Goal: Communication & Community: Answer question/provide support

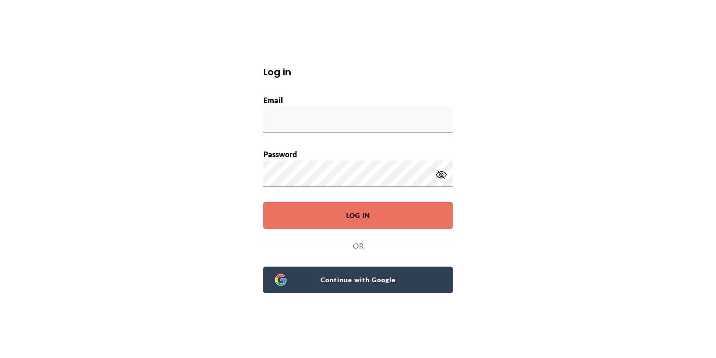
click at [313, 285] on span "Continue with Google" at bounding box center [363, 279] width 154 height 13
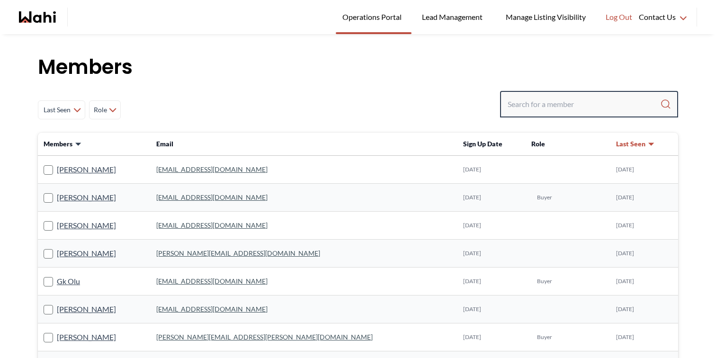
click at [525, 104] on input "Search input" at bounding box center [584, 104] width 152 height 17
type input "barbara funt"
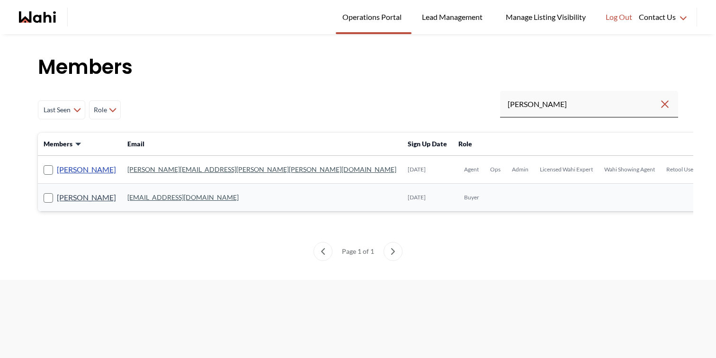
click at [94, 170] on link "Barbara Funt" at bounding box center [86, 169] width 59 height 12
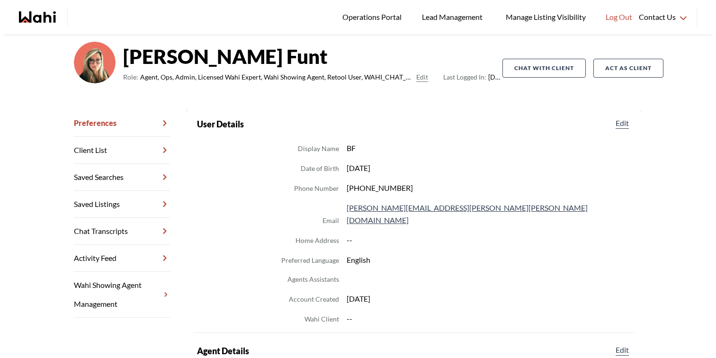
scroll to position [80, 0]
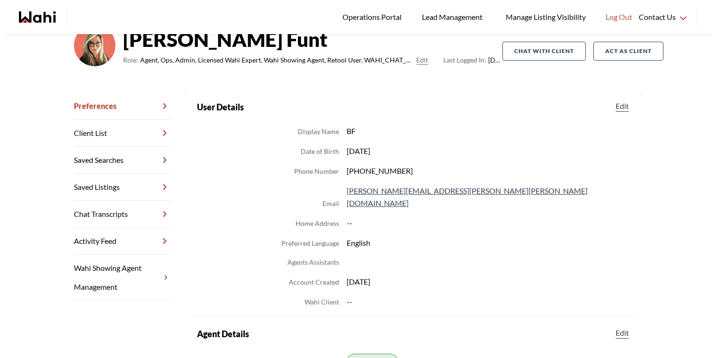
click at [119, 214] on link "Chat Transcripts" at bounding box center [122, 214] width 97 height 27
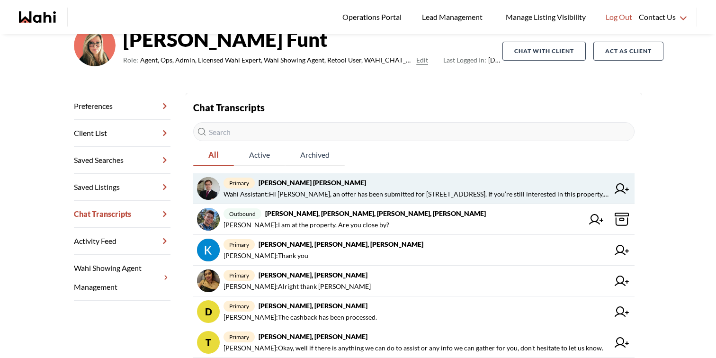
click at [330, 183] on span "primary Arek Klauza, Barbara" at bounding box center [415, 182] width 385 height 11
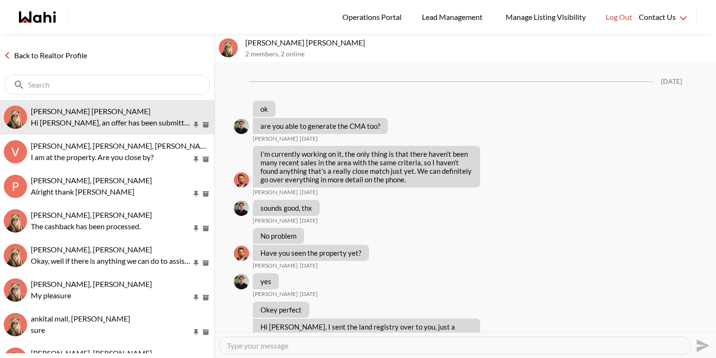
scroll to position [1281, 0]
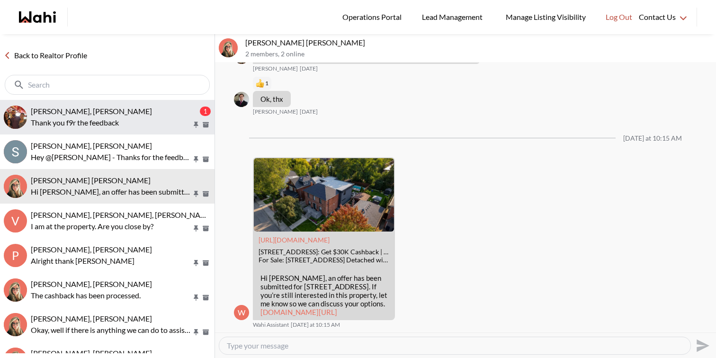
click at [109, 127] on p "Thank you f9r the feedback" at bounding box center [111, 122] width 161 height 11
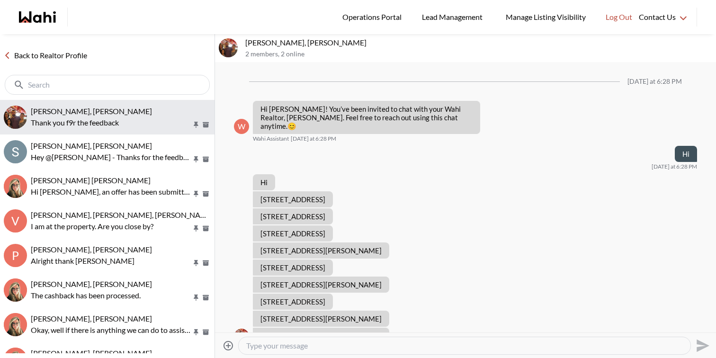
scroll to position [1550, 0]
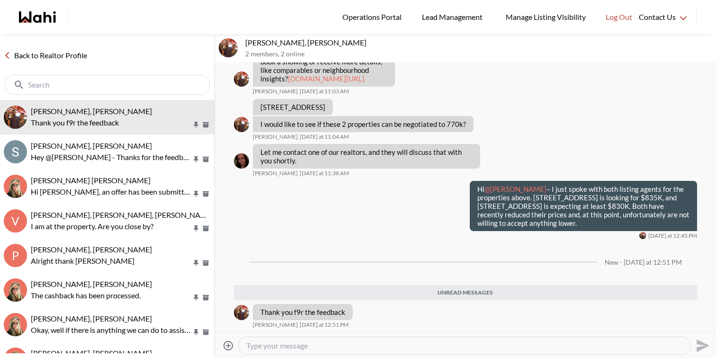
click at [301, 341] on textarea "Type your message" at bounding box center [464, 345] width 437 height 9
type textarea "My pleasure"
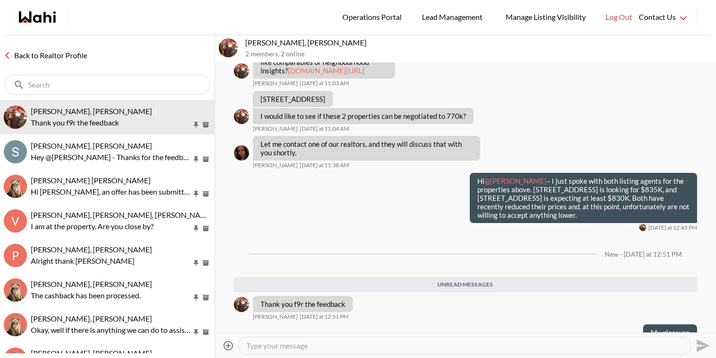
scroll to position [1555, 0]
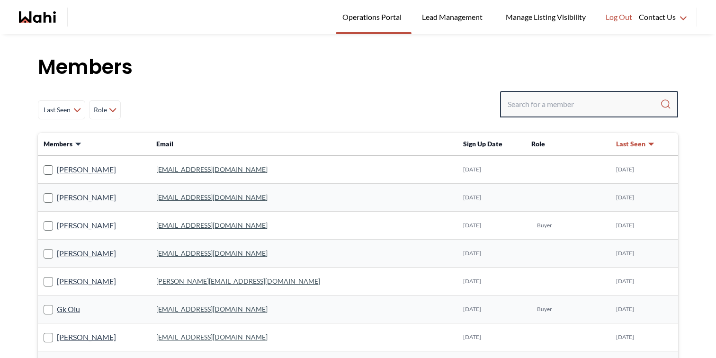
click at [542, 108] on input "Search input" at bounding box center [584, 104] width 152 height 17
type input "michelle"
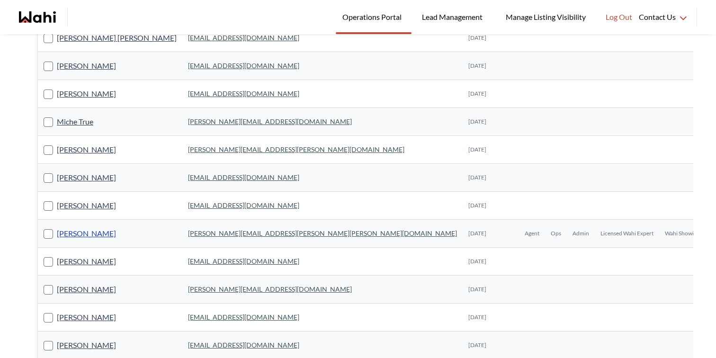
click at [108, 234] on link "Michelle Ryckman" at bounding box center [86, 233] width 59 height 12
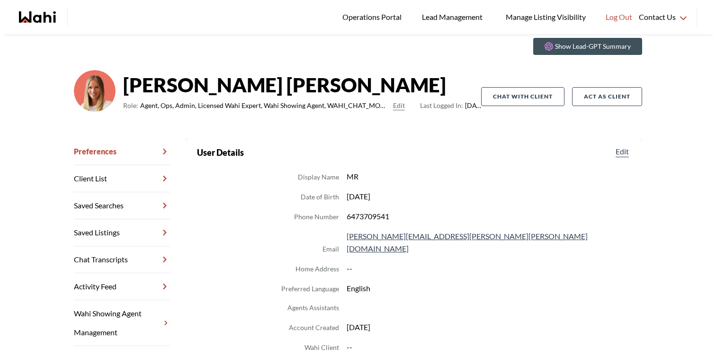
click at [113, 258] on link "Chat Transcripts" at bounding box center [122, 259] width 97 height 27
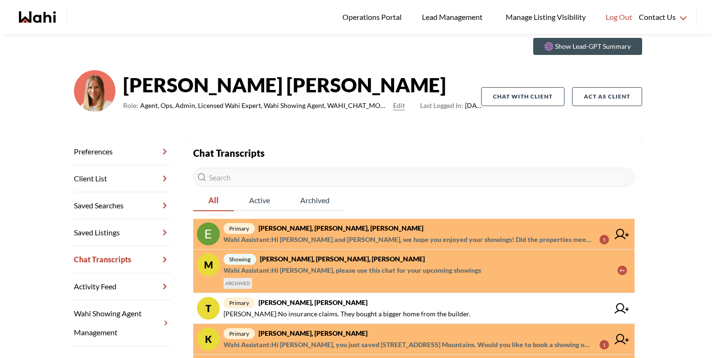
click at [363, 231] on strong "Erik Odegaard, Margarita Haimov, Michelle" at bounding box center [341, 228] width 165 height 8
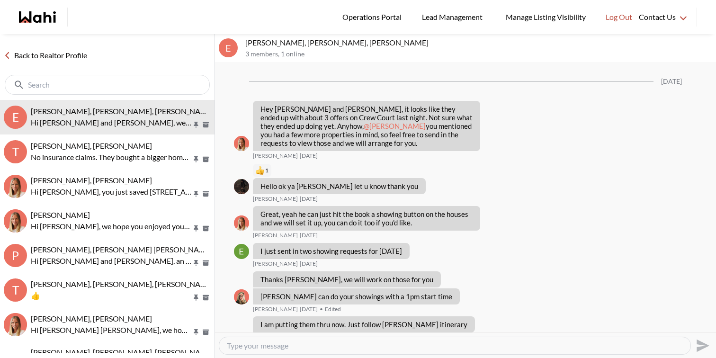
scroll to position [1129, 0]
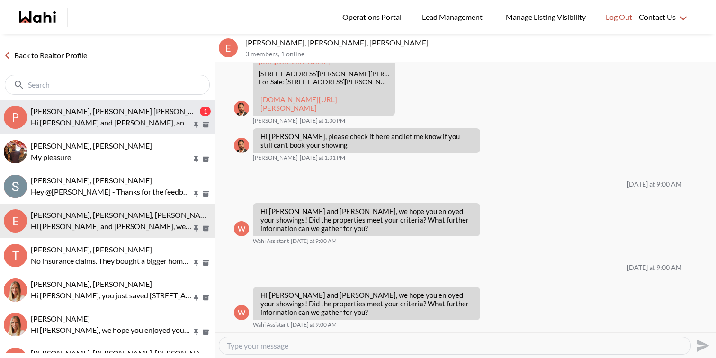
click at [153, 132] on button "P Pranav Dhar, Vandana Dhar, Michelle 1 Hi Pranav and Vandana, an offer has bee…" at bounding box center [107, 117] width 214 height 35
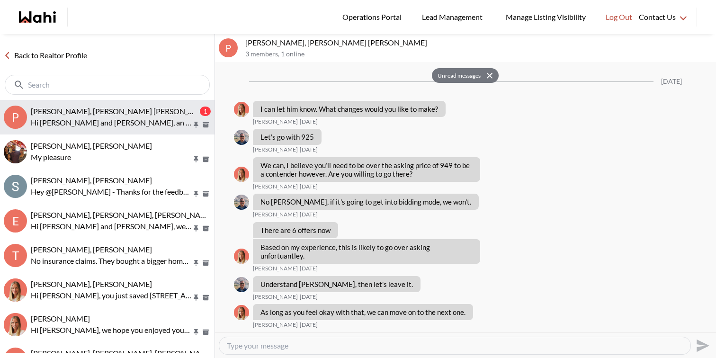
scroll to position [1269, 0]
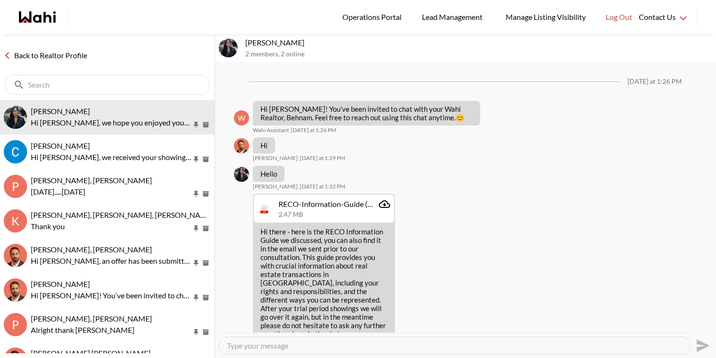
scroll to position [670, 0]
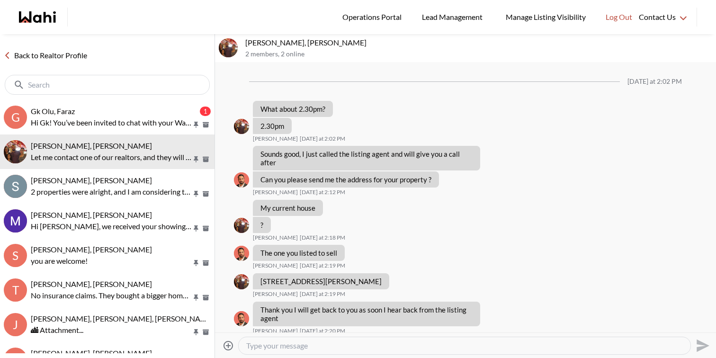
scroll to position [919, 0]
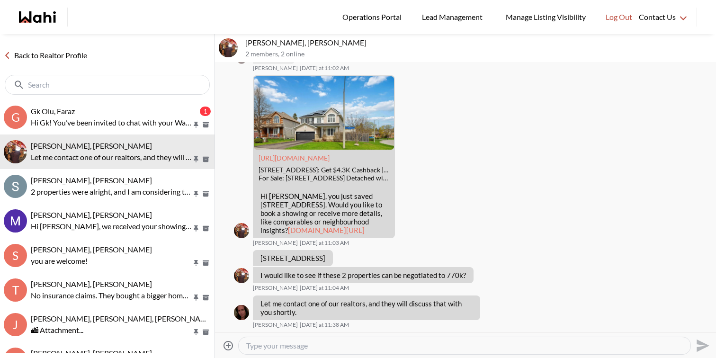
click at [290, 348] on textarea "Type your message" at bounding box center [464, 345] width 437 height 9
click at [317, 257] on p "[STREET_ADDRESS]" at bounding box center [292, 258] width 65 height 9
copy div "23 Havenwood Tr, Ottawa, Ontario K2S 1C9 Ourayna Zammali Today at 11:03 AM"
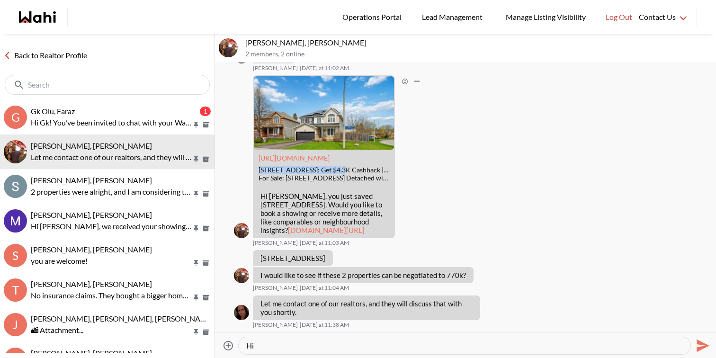
drag, startPoint x: 342, startPoint y: 152, endPoint x: 258, endPoint y: 151, distance: 84.3
click at [258, 151] on div "https://wahi.com 59 Baywood Dr, Ottawa, ON: Get $4.3K Cashback | Wahi For Sale:…" at bounding box center [324, 168] width 140 height 37
copy div "59 Baywood Dr, Ottawa, ON:"
click at [316, 350] on div "Hi" at bounding box center [465, 345] width 452 height 17
click at [316, 344] on textarea "Hi" at bounding box center [464, 345] width 437 height 9
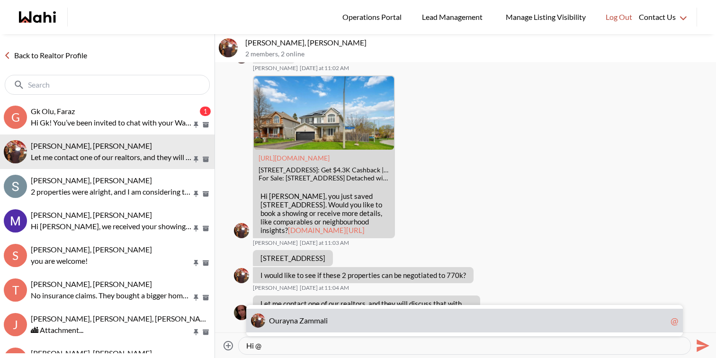
click at [310, 325] on div "O u r a y n a Z a m m a l i @" at bounding box center [464, 321] width 437 height 24
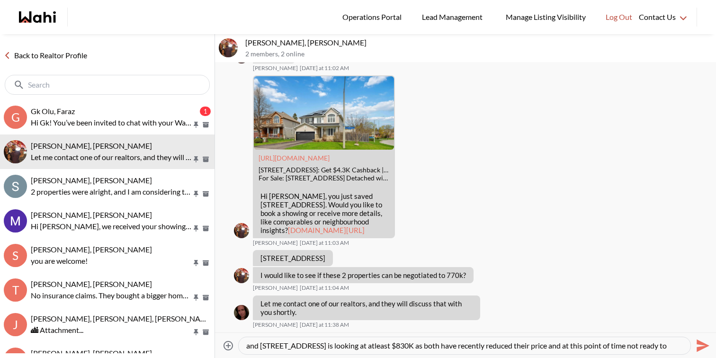
scroll to position [18, 0]
paste textarea "– I just spoke with both listing agents for the properties above. 9 Baywood Dr …"
click at [575, 346] on textarea "Hi @Ourayna Zammali – I just spoke with both listing agents for the properties …" at bounding box center [464, 345] width 437 height 9
type textarea "Hi @Ourayna Zammali – I just spoke with both listing agents for the properties …"
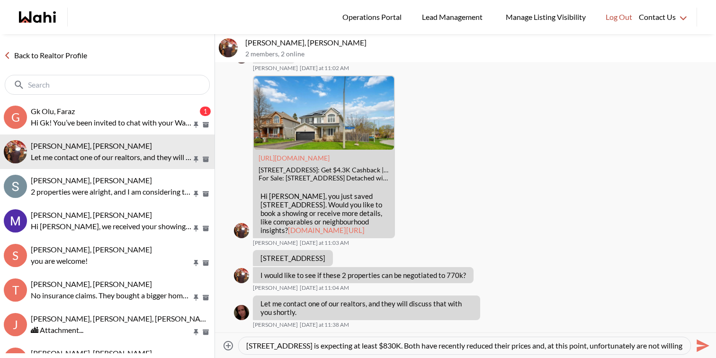
click at [701, 341] on icon "Send" at bounding box center [702, 345] width 13 height 13
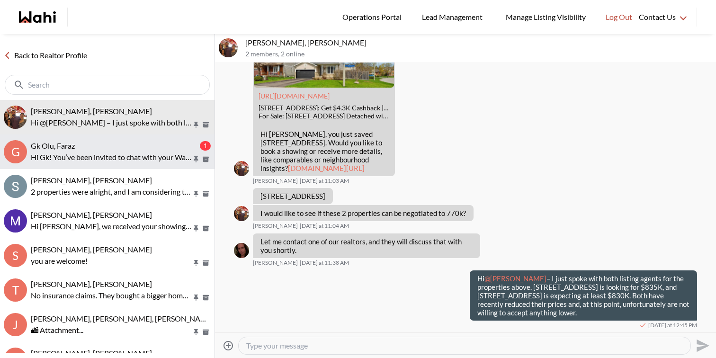
click at [128, 148] on div "Gk Olu, Faraz" at bounding box center [114, 145] width 167 height 9
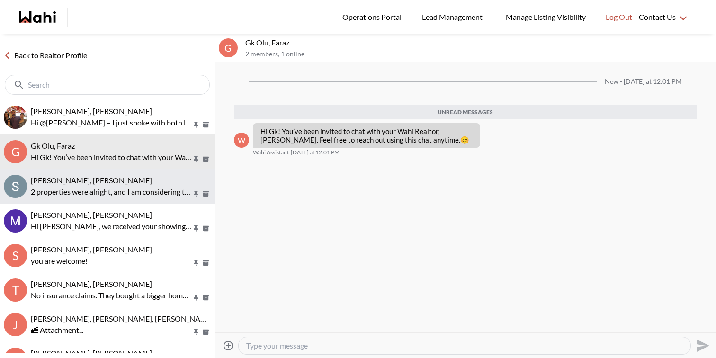
click at [130, 174] on button "Scott Seiling, Faraz 2 properties were alright, and I am considering them. Howe…" at bounding box center [107, 186] width 214 height 35
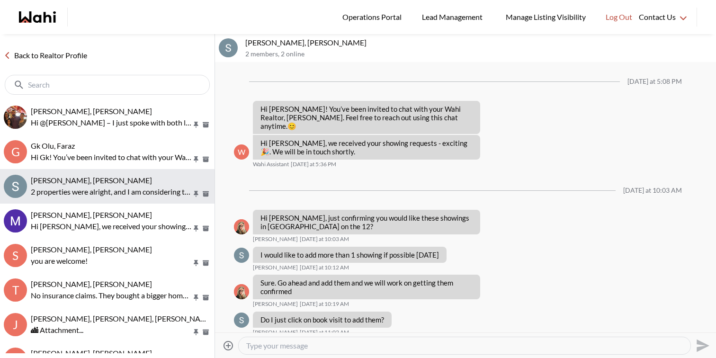
scroll to position [672, 0]
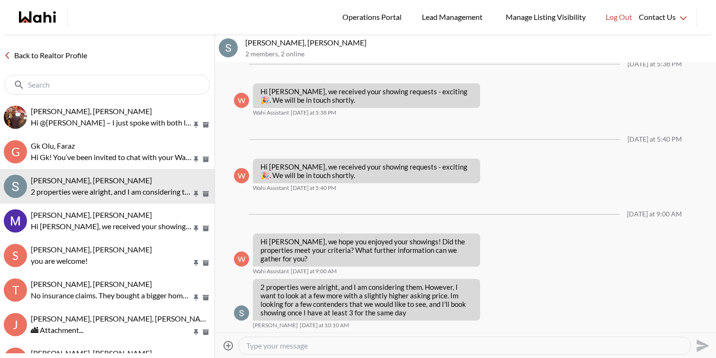
click at [336, 349] on textarea "Type your message" at bounding box center [464, 345] width 437 height 9
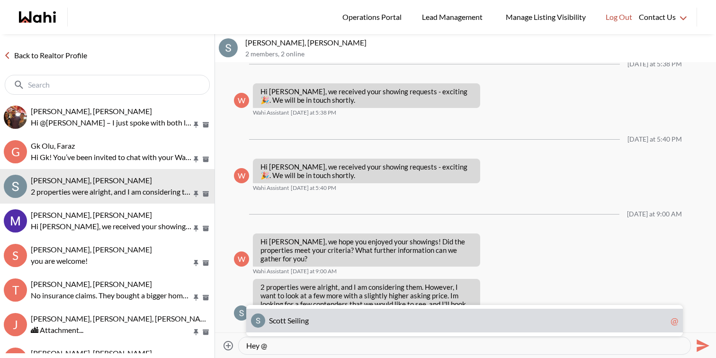
click at [340, 324] on span "S c o t t S e i l i n g" at bounding box center [468, 320] width 398 height 9
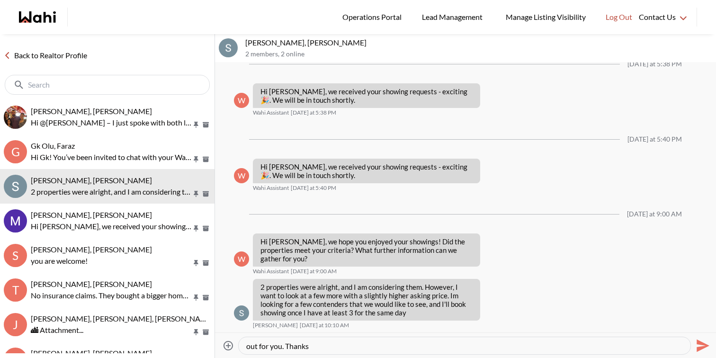
scroll to position [0, 0]
click at [554, 347] on textarea "Hey @Scott Seiling - Thanks for the feedback. Feel free to book the showings as…" at bounding box center [464, 345] width 437 height 9
click at [653, 347] on textarea "Hey @Scott Seiling - Thanks for the feedback. Feel free to book the showings as…" at bounding box center [464, 345] width 437 height 9
type textarea "Hey @Scott Seiling - Thanks for the feedback. Feel free to book the showings as…"
click at [705, 346] on icon "Send" at bounding box center [702, 345] width 13 height 13
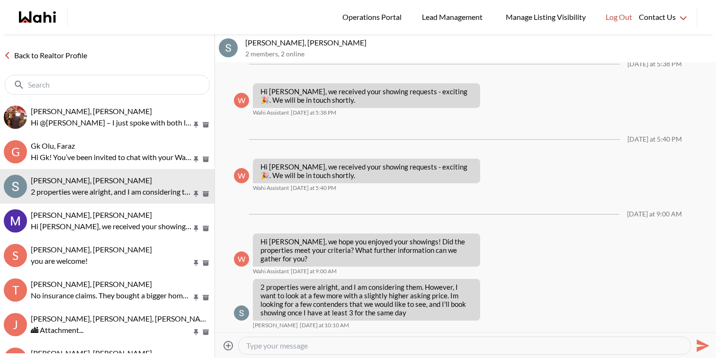
scroll to position [718, 0]
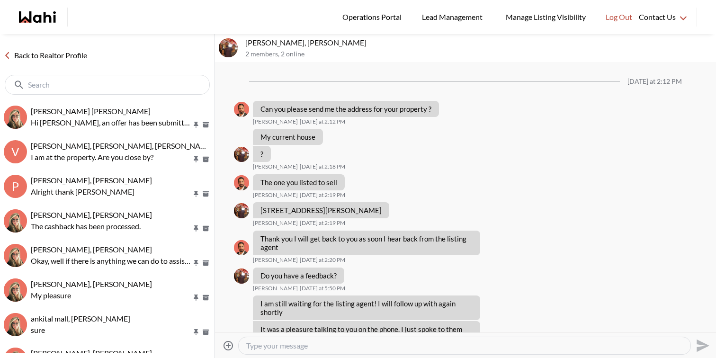
scroll to position [966, 0]
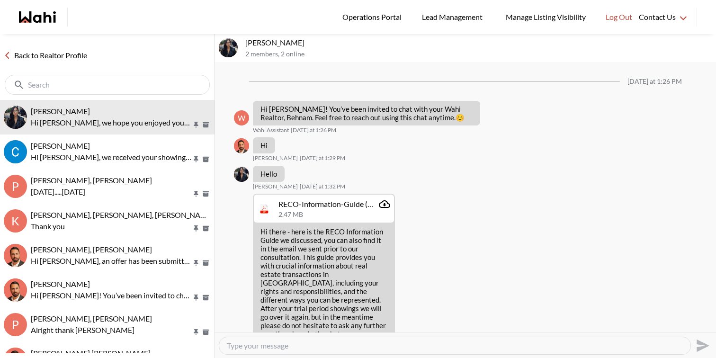
scroll to position [670, 0]
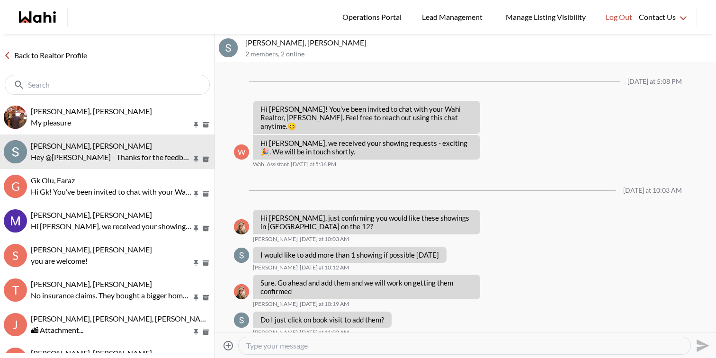
scroll to position [718, 0]
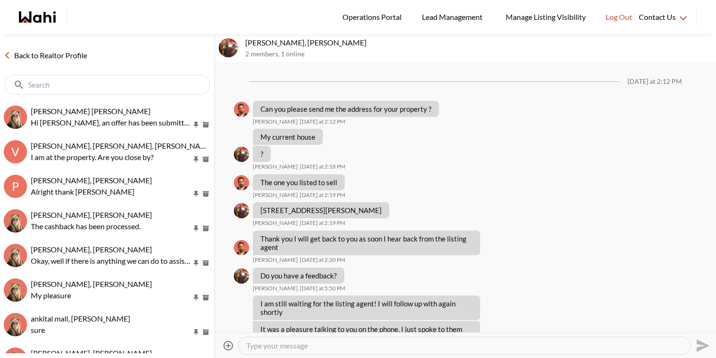
scroll to position [966, 0]
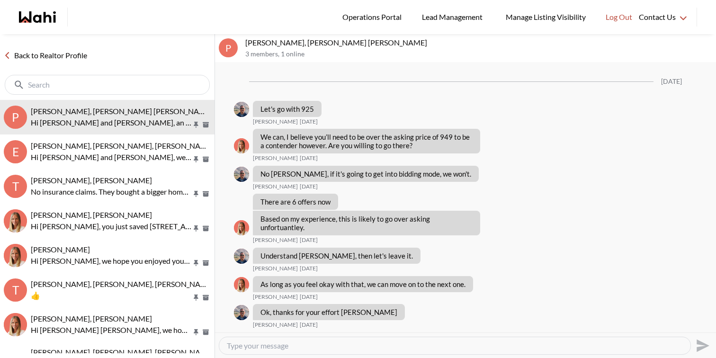
scroll to position [1240, 0]
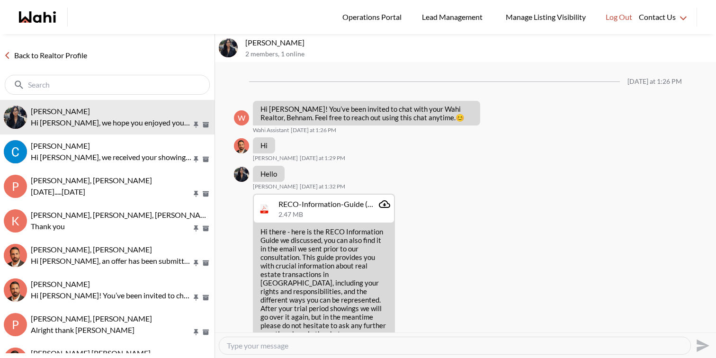
scroll to position [670, 0]
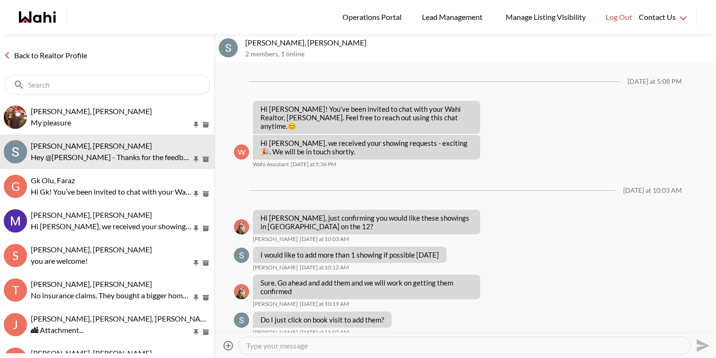
scroll to position [718, 0]
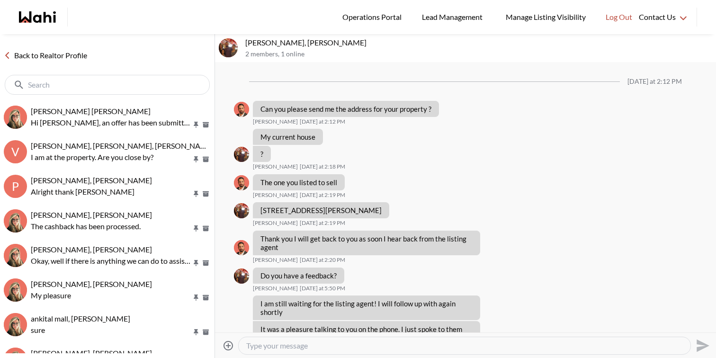
scroll to position [966, 0]
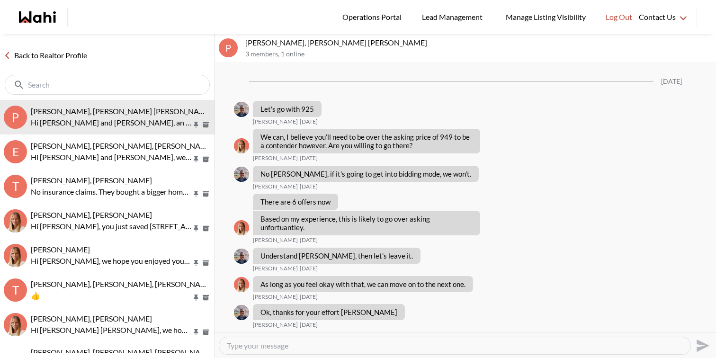
scroll to position [1240, 0]
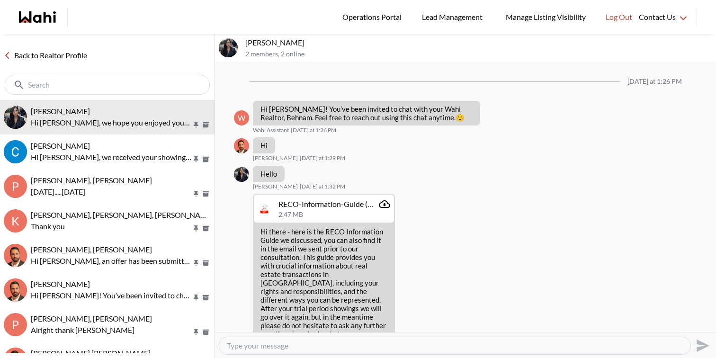
scroll to position [670, 0]
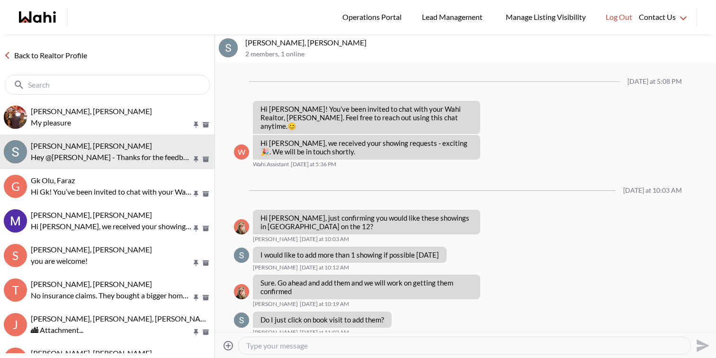
scroll to position [718, 0]
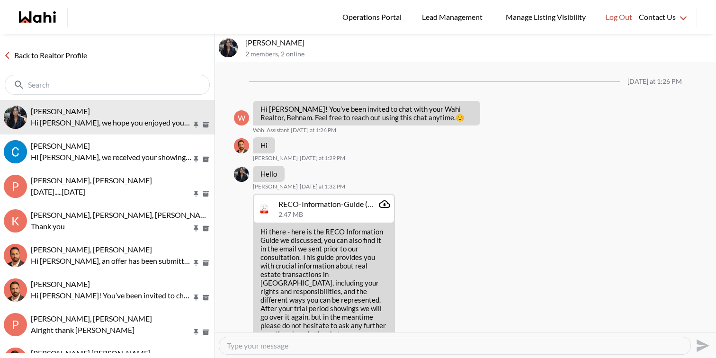
scroll to position [670, 0]
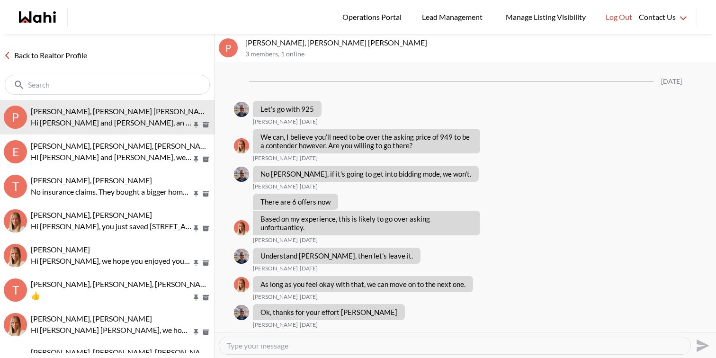
scroll to position [1240, 0]
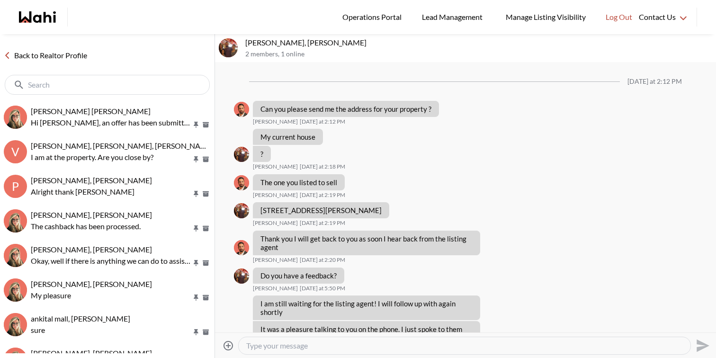
scroll to position [966, 0]
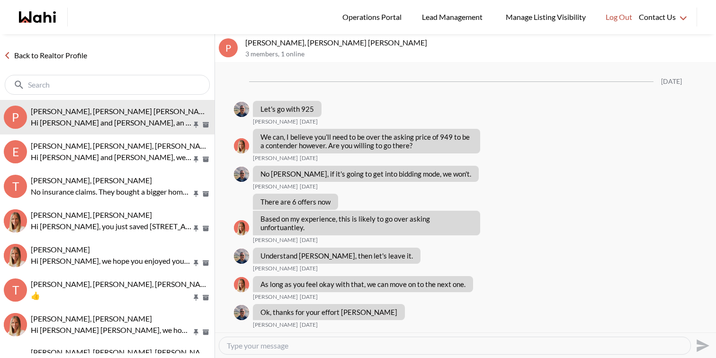
scroll to position [1240, 0]
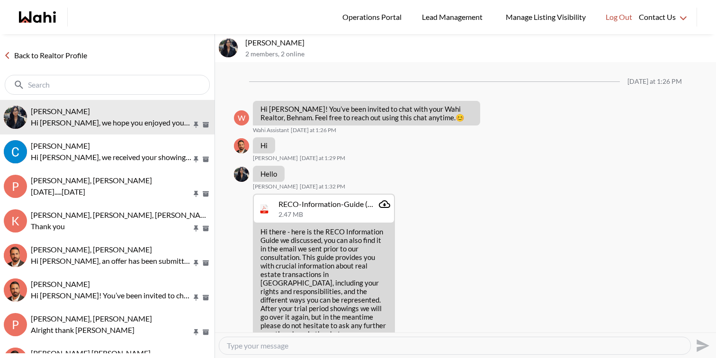
scroll to position [670, 0]
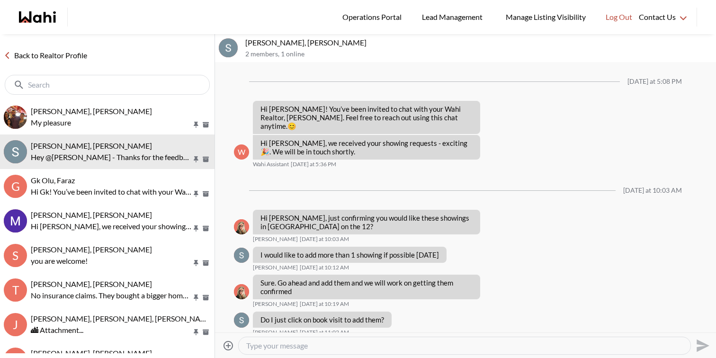
scroll to position [718, 0]
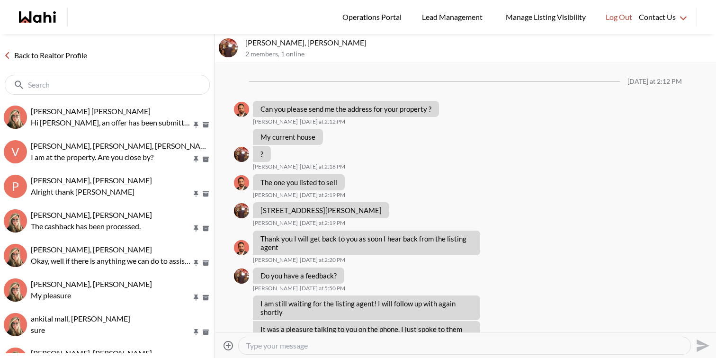
scroll to position [966, 0]
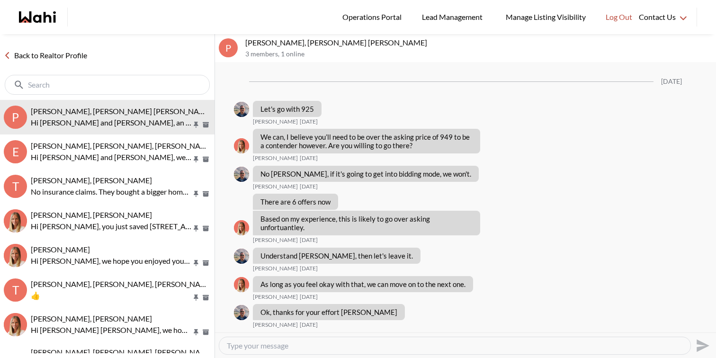
scroll to position [1240, 0]
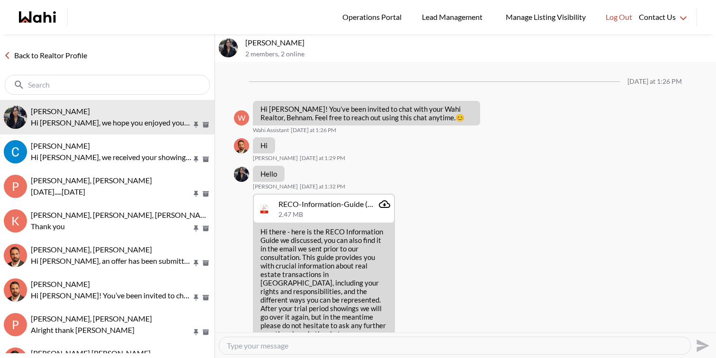
scroll to position [670, 0]
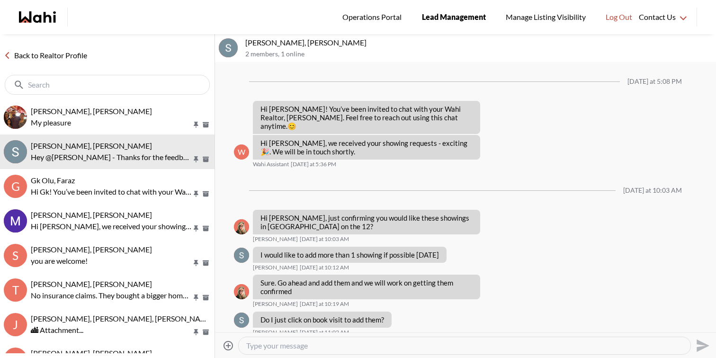
scroll to position [718, 0]
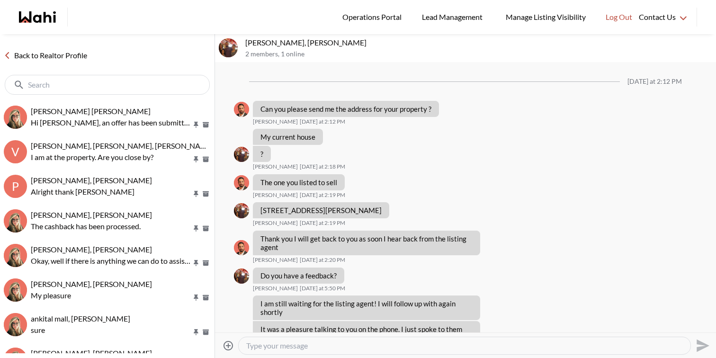
scroll to position [966, 0]
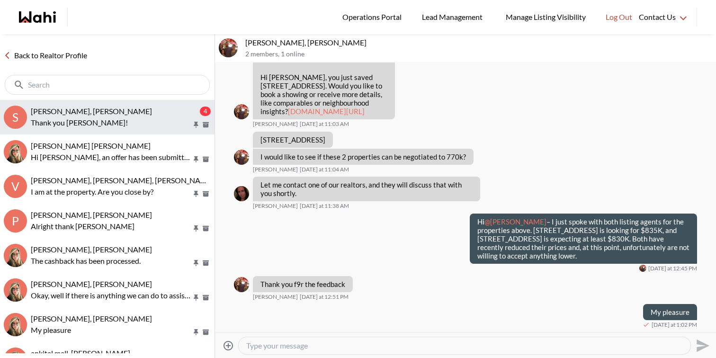
click at [107, 118] on p "Thank you [PERSON_NAME]!" at bounding box center [111, 122] width 161 height 11
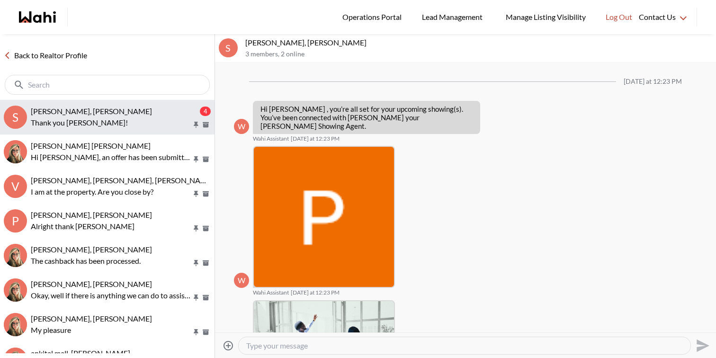
scroll to position [462, 0]
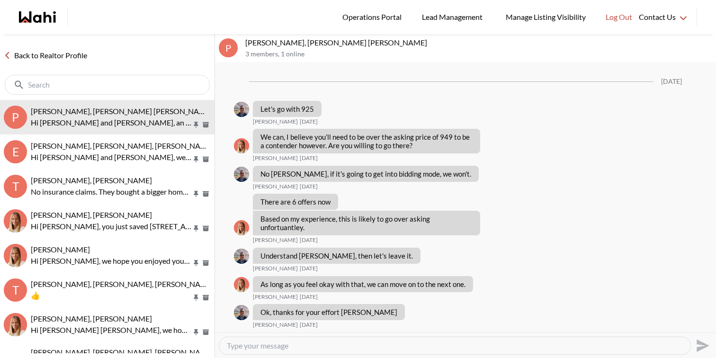
scroll to position [1240, 0]
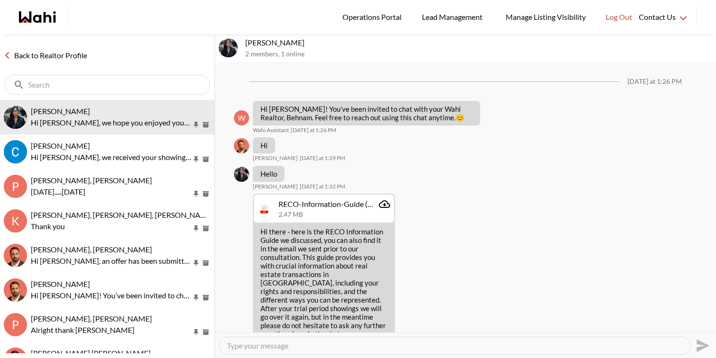
scroll to position [670, 0]
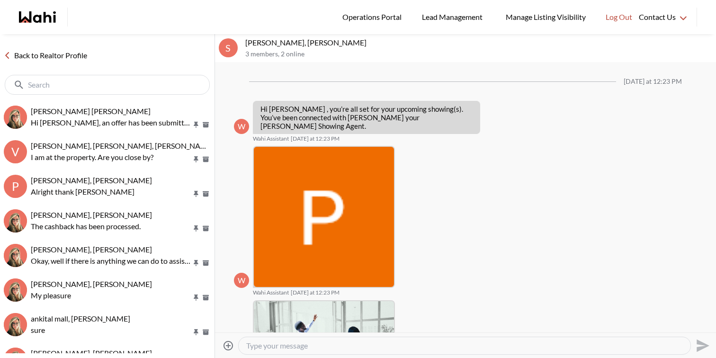
scroll to position [439, 0]
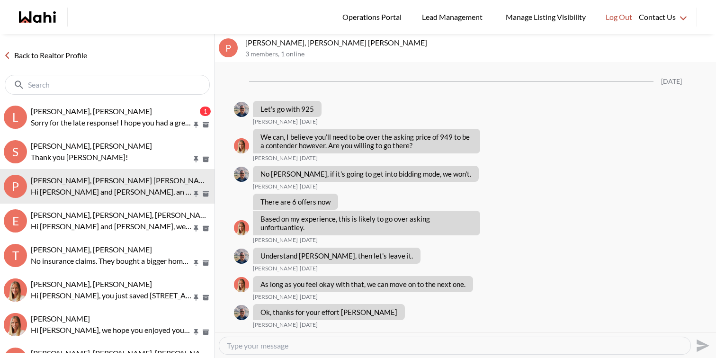
scroll to position [1240, 0]
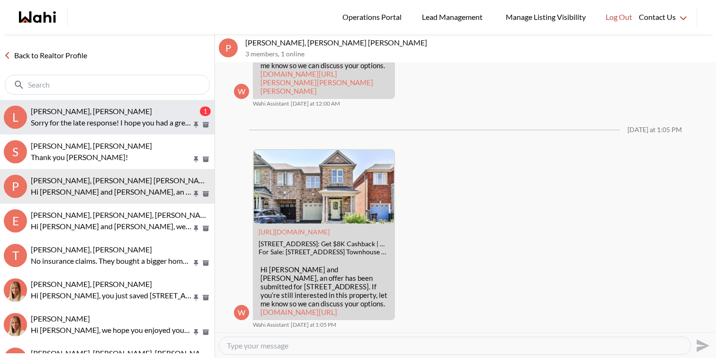
click at [87, 126] on p "Sorry for the late response! I hope you had a great long weekend:) It is outsid…" at bounding box center [111, 122] width 161 height 11
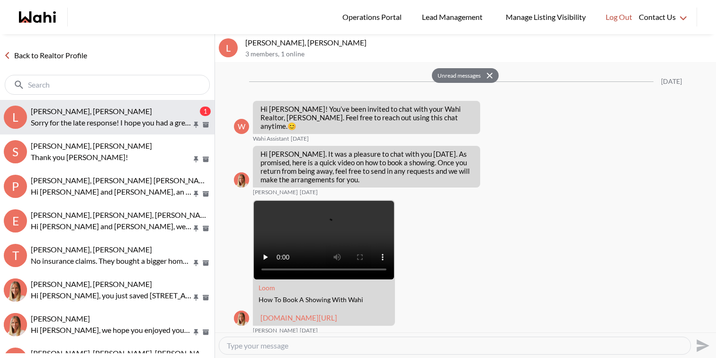
scroll to position [983, 0]
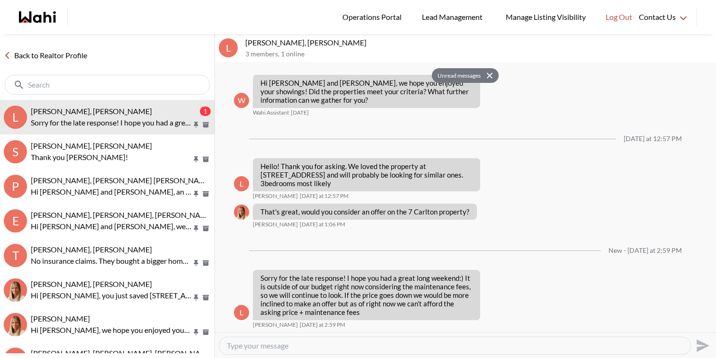
click at [275, 348] on textarea "Type your message" at bounding box center [455, 345] width 456 height 9
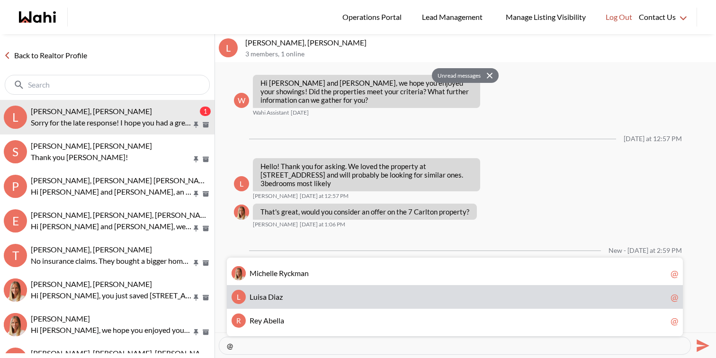
click at [350, 296] on span "L u i s a D i a z" at bounding box center [458, 296] width 417 height 9
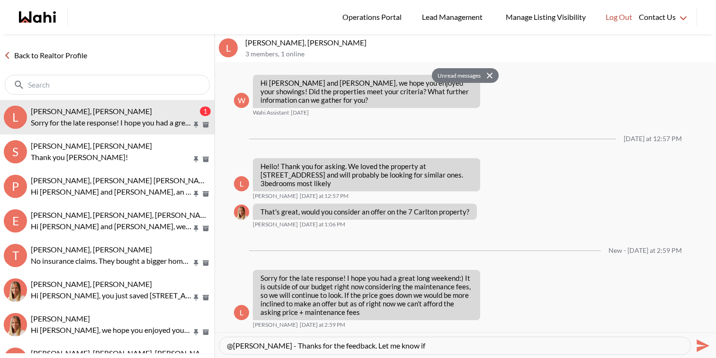
click at [356, 343] on textarea "@Luisa Diaz - Thanks for the feedback. Let me know if" at bounding box center [455, 345] width 456 height 9
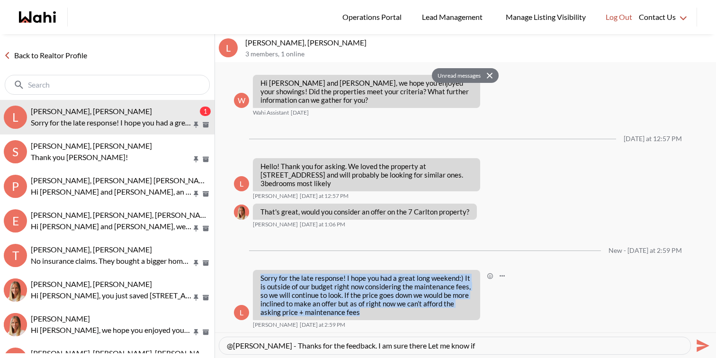
drag, startPoint x: 352, startPoint y: 313, endPoint x: 262, endPoint y: 272, distance: 99.1
click at [262, 272] on div "Sorry for the late response! I hope you had a great long weekend:) It is outsid…" at bounding box center [366, 295] width 227 height 50
copy p "Sorry for the late response! I hope you had a great long weekend:) It is outsid…"
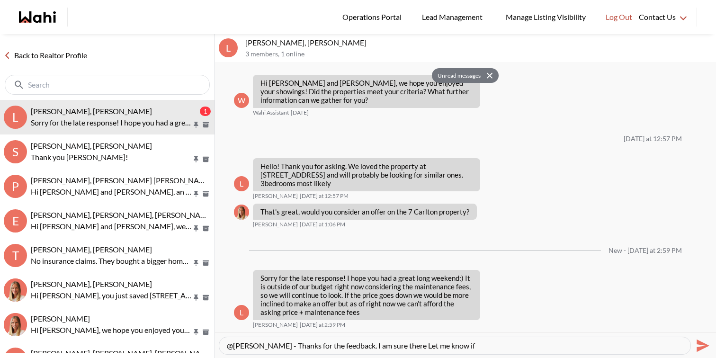
drag, startPoint x: 273, startPoint y: 343, endPoint x: 511, endPoint y: 354, distance: 238.9
click at [511, 354] on div "@Luisa Diaz - Thanks for the feedback. I am sure there Let me know if" at bounding box center [455, 346] width 472 height 18
paste textarea "No worries at all! I completely understand — the maintenance fees can definitel…"
click at [654, 347] on textarea "@Luisa Diaz - No worries at all! I completely understand — the maintenance fees…" at bounding box center [455, 345] width 456 height 9
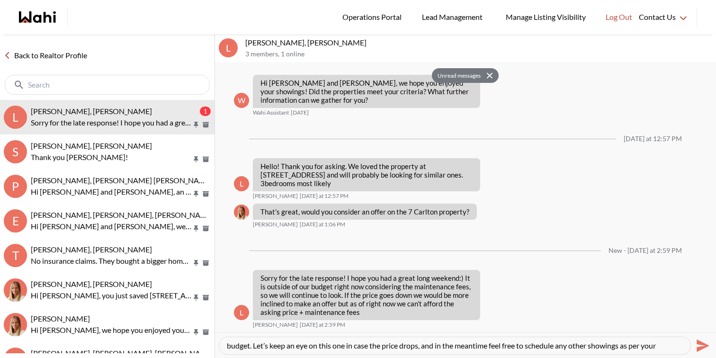
click at [683, 346] on div "@Luisa Diaz - No worries at all! I completely understand — the maintenance fees…" at bounding box center [454, 345] width 471 height 17
type textarea "@Luisa Diaz - No worries at all! I completely understand — the maintenance fees…"
click at [705, 345] on icon "Send" at bounding box center [702, 345] width 13 height 13
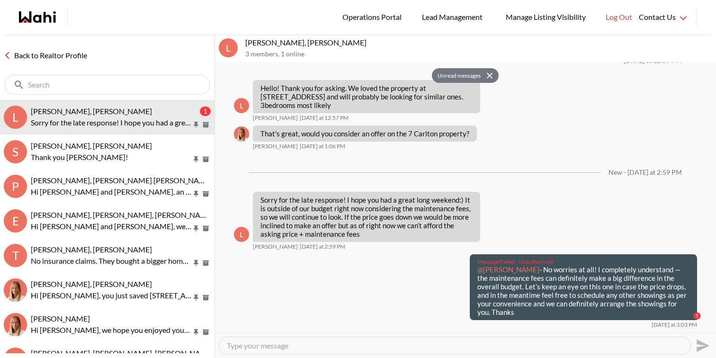
drag, startPoint x: 689, startPoint y: 320, endPoint x: 454, endPoint y: 288, distance: 237.4
click at [454, 288] on div "Message Failed · Unauthorized @Luisa Diaz - No worries at all! I completely und…" at bounding box center [465, 291] width 463 height 74
copy p "@Luisa Diaz - No worries at all! I completely understand — the maintenance fees…"
click at [485, 345] on textarea "Type your message" at bounding box center [455, 345] width 456 height 9
paste textarea "@Luisa Diaz - No worries at all! I completely understand — the maintenance fees…"
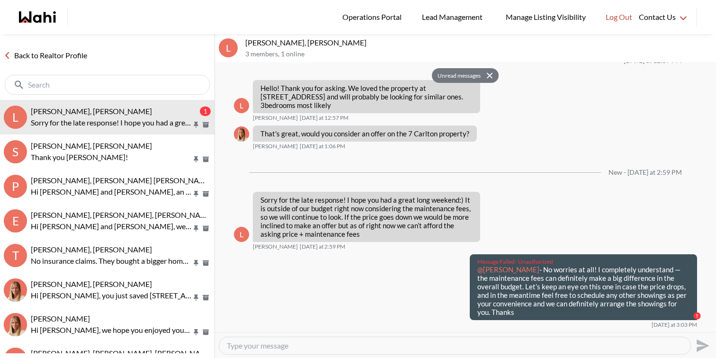
type textarea "@Luisa Diaz - No worries at all! I completely understand — the maintenance fees…"
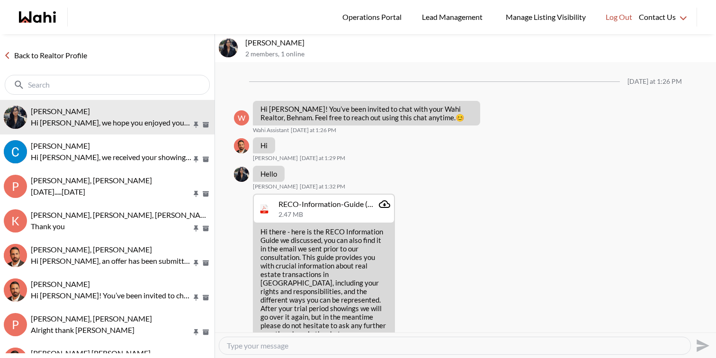
scroll to position [670, 0]
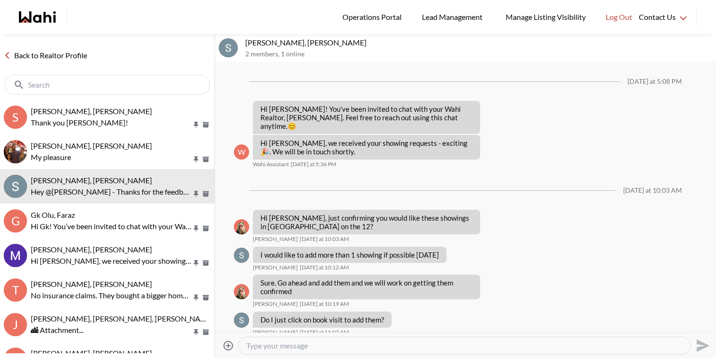
scroll to position [718, 0]
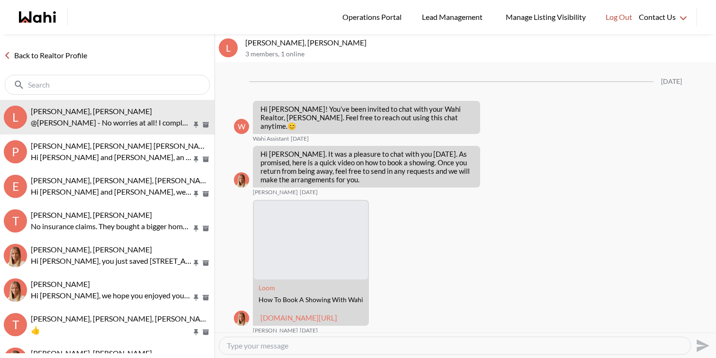
scroll to position [1046, 0]
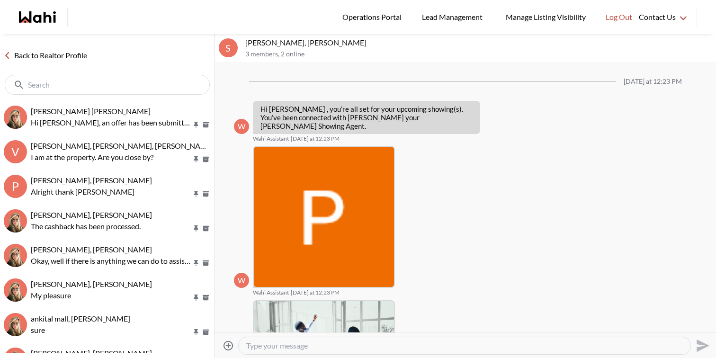
scroll to position [439, 0]
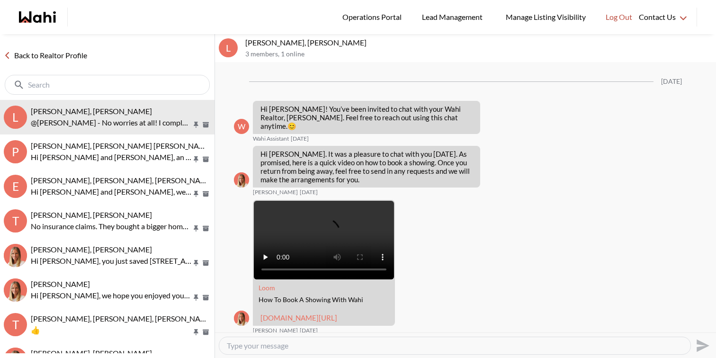
scroll to position [1046, 0]
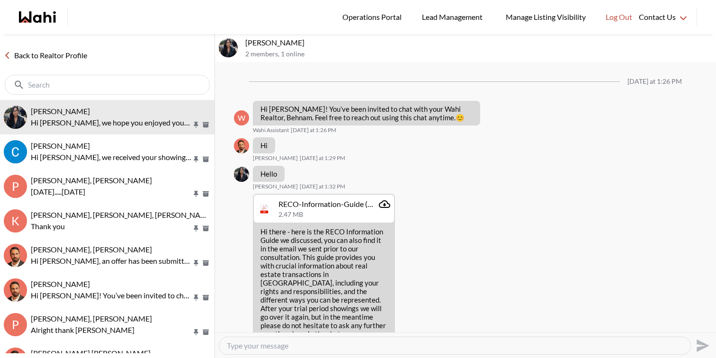
scroll to position [670, 0]
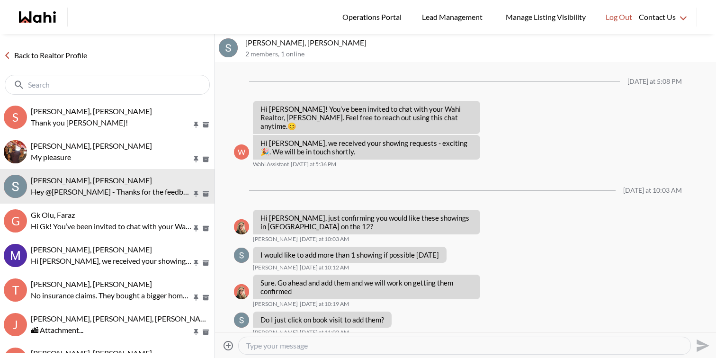
scroll to position [718, 0]
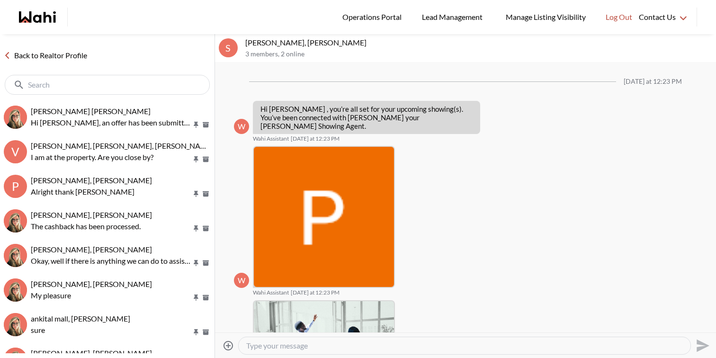
scroll to position [439, 0]
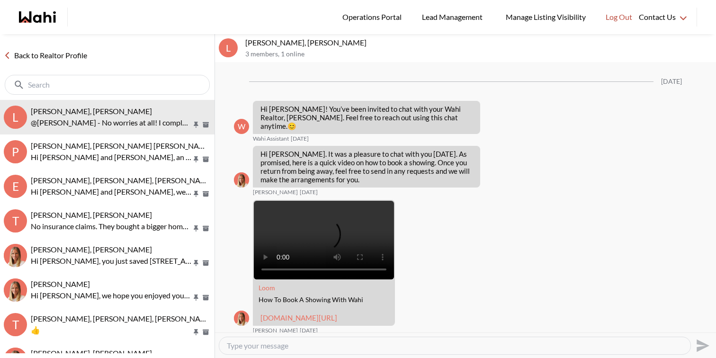
scroll to position [1046, 0]
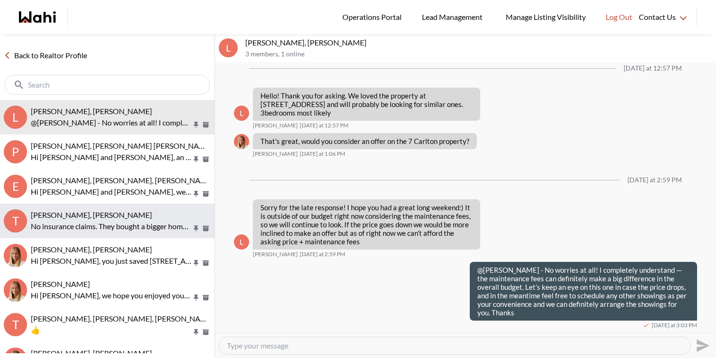
click at [145, 221] on p "No insurance claims. They bought a bigger home from the builder." at bounding box center [111, 226] width 161 height 11
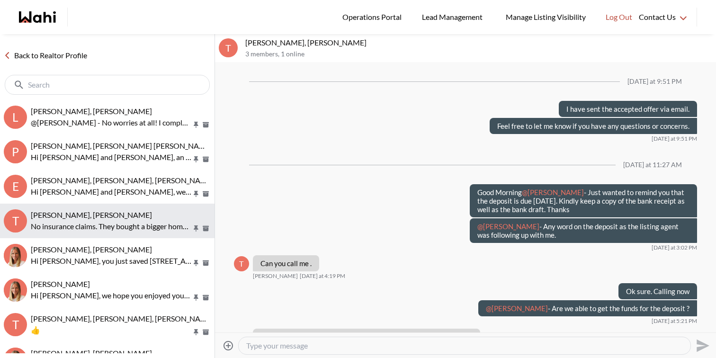
scroll to position [604, 0]
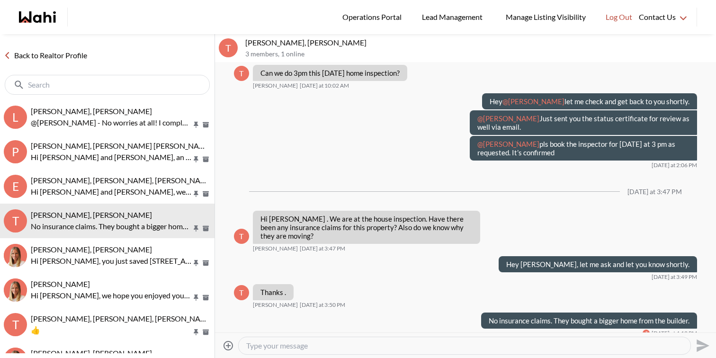
click at [315, 348] on textarea "Type your message" at bounding box center [464, 345] width 437 height 9
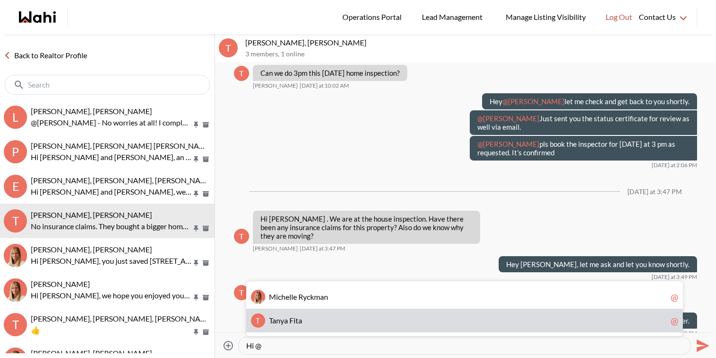
click at [314, 325] on span "T a n y a F i t a" at bounding box center [468, 320] width 398 height 9
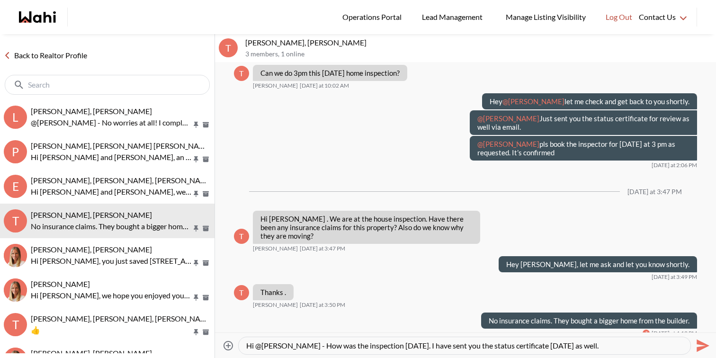
click at [413, 346] on textarea "Hi @Tanya Fita - How was the inspection yesterday. I have sent you the status c…" at bounding box center [464, 345] width 437 height 9
click at [629, 347] on textarea "Hi @Tanya Fita - How was the inspection yesterday? I have sent you the status c…" at bounding box center [464, 345] width 437 height 9
type textarea "Hi @[PERSON_NAME] - How was the inspection [DATE]? I have sent you the status c…"
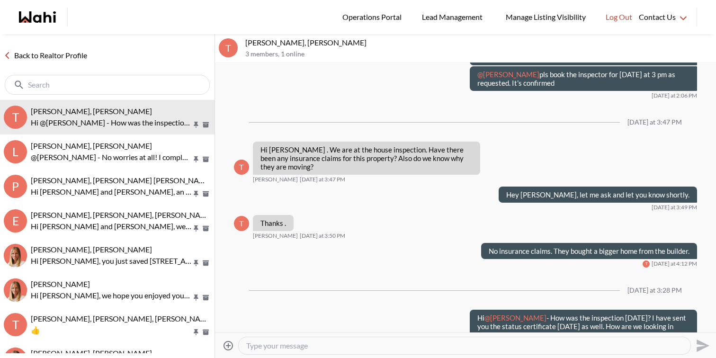
scroll to position [5073, 0]
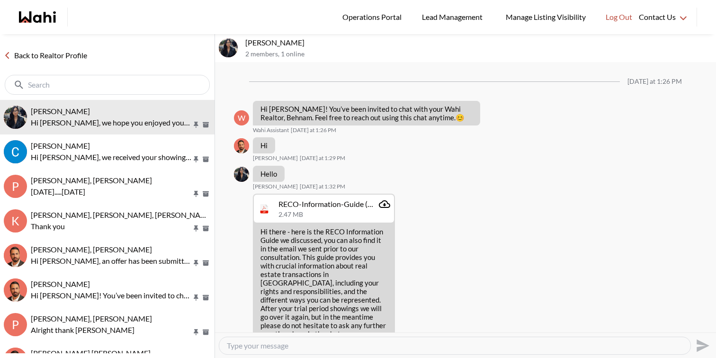
scroll to position [670, 0]
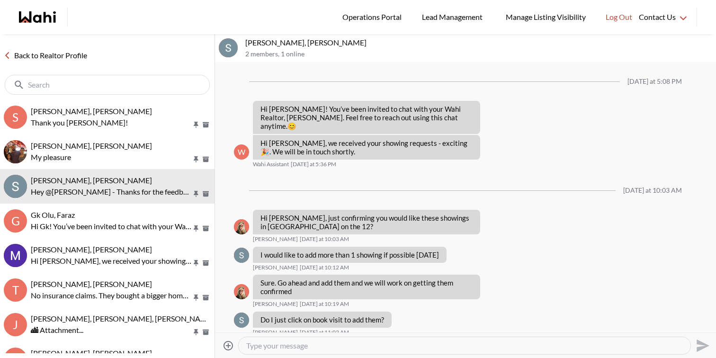
scroll to position [718, 0]
